Goal: Task Accomplishment & Management: Manage account settings

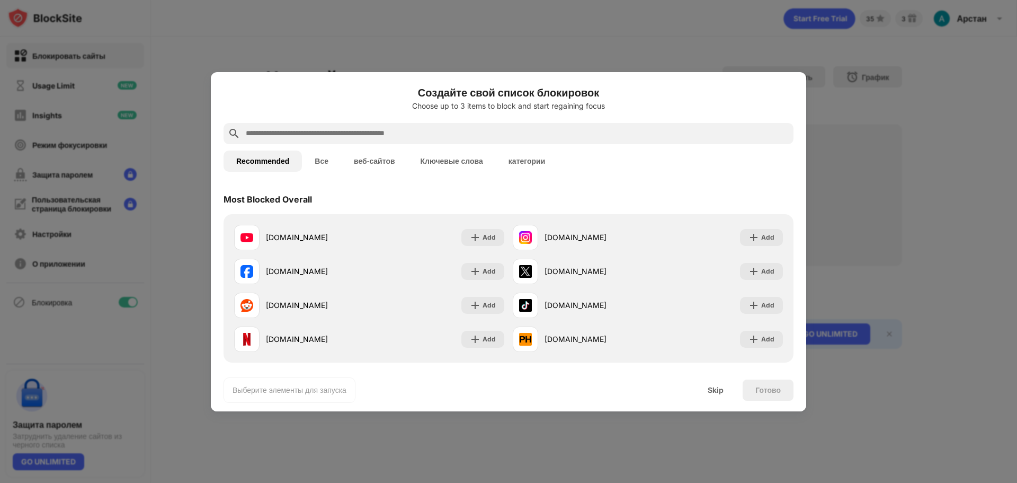
click at [208, 69] on div at bounding box center [508, 241] width 1017 height 483
